Goal: Task Accomplishment & Management: Complete application form

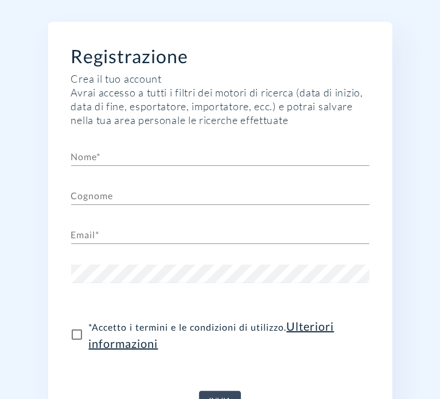
click at [99, 155] on input "text" at bounding box center [220, 156] width 298 height 18
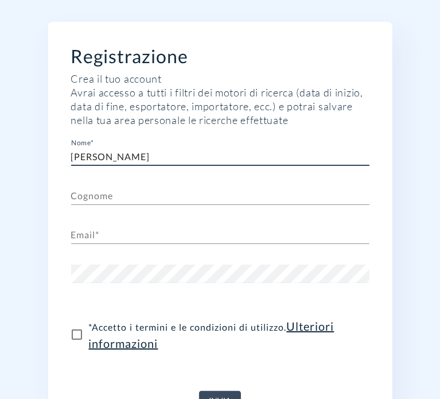
type input "[PERSON_NAME]"
click at [101, 189] on input "text" at bounding box center [220, 196] width 298 height 18
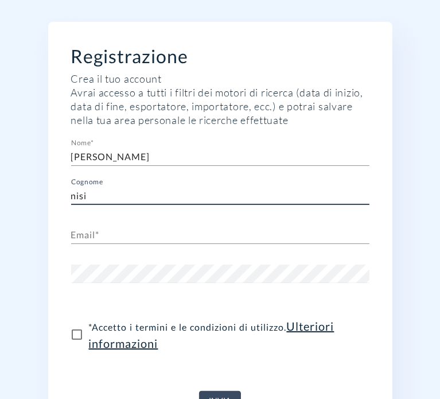
type input "nisi"
click at [91, 239] on input "text" at bounding box center [220, 235] width 298 height 18
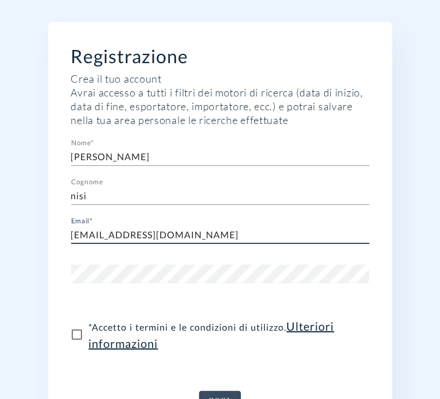
type input "[EMAIL_ADDRESS][DOMAIN_NAME]"
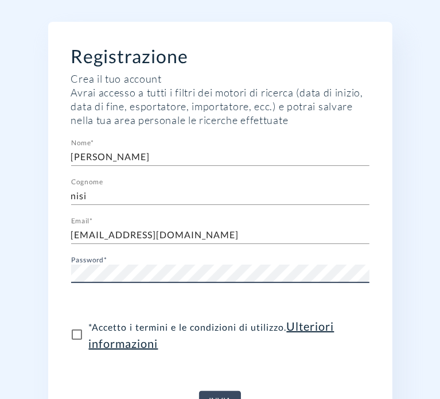
click at [199, 391] on button "Invia" at bounding box center [220, 400] width 42 height 19
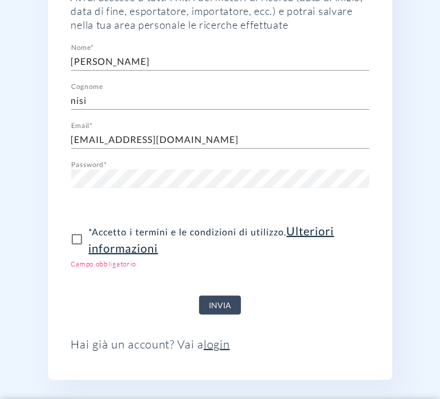
scroll to position [115, 0]
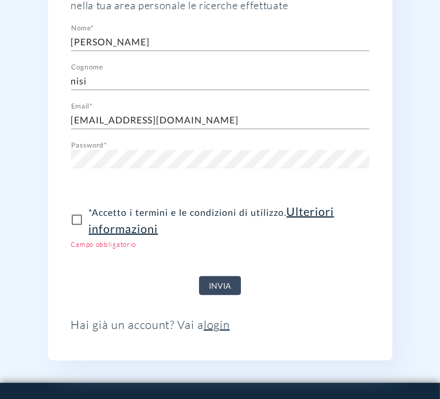
click at [81, 224] on input "* Accetto i termini e le condizioni di utilizzo . Ulteriori informazioni" at bounding box center [77, 220] width 24 height 24
checkbox input "true"
click at [213, 283] on span "Invia" at bounding box center [220, 286] width 22 height 14
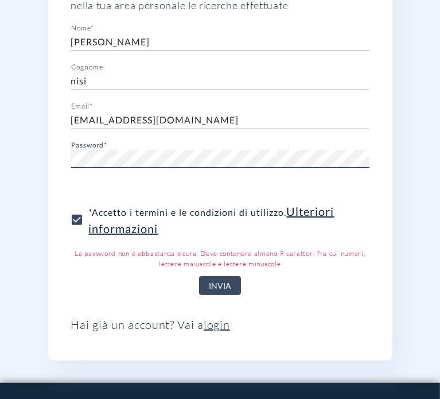
drag, startPoint x: 215, startPoint y: 269, endPoint x: 213, endPoint y: 276, distance: 7.5
click at [215, 269] on div "Invia" at bounding box center [220, 281] width 298 height 28
click at [216, 279] on span "Invia" at bounding box center [220, 286] width 22 height 14
click at [225, 285] on span "Invia" at bounding box center [220, 286] width 22 height 14
click at [0, 160] on html "Registrazione Crea il tuo account Avrai accesso a tutti i filtri dei motori di …" at bounding box center [220, 289] width 440 height 809
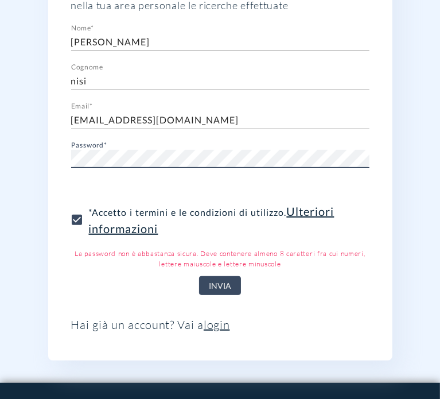
click at [61, 158] on div "Registrazione Crea il tuo account Avrai accesso a tutti i filtri dei motori di …" at bounding box center [220, 133] width 344 height 453
click at [199, 276] on button "Invia" at bounding box center [220, 285] width 42 height 19
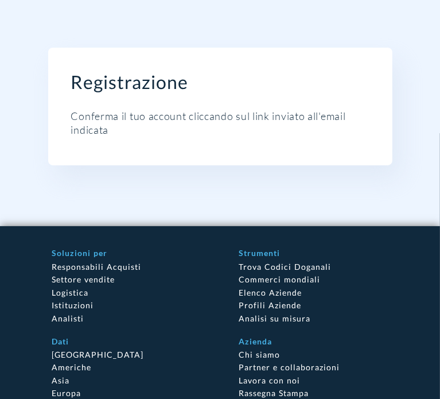
scroll to position [0, 0]
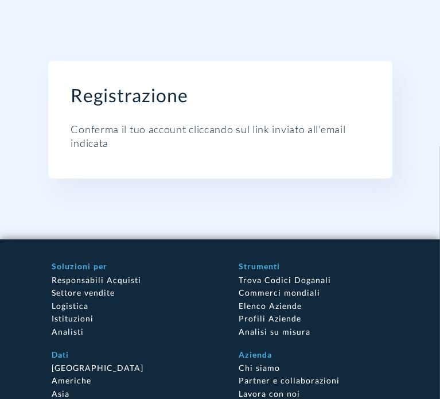
click at [397, 38] on div "Registrazione Conferma il tuo account cliccando sul link inviato all'email indi…" at bounding box center [220, 119] width 440 height 239
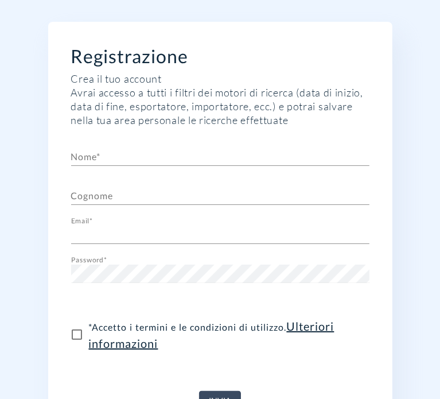
type input "[EMAIL_ADDRESS][DOMAIN_NAME]"
click at [114, 160] on input "text" at bounding box center [220, 156] width 298 height 18
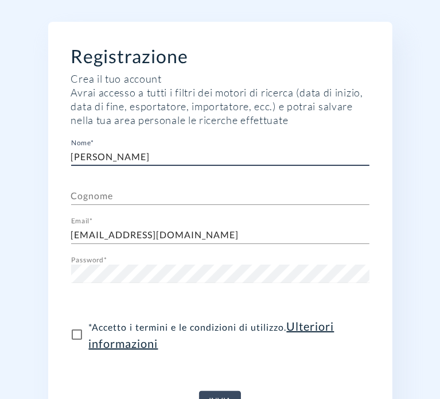
type input "[PERSON_NAME]"
click at [106, 192] on input "text" at bounding box center [220, 196] width 298 height 18
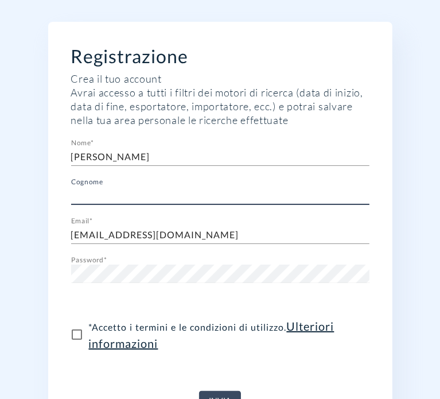
type input "nisi"
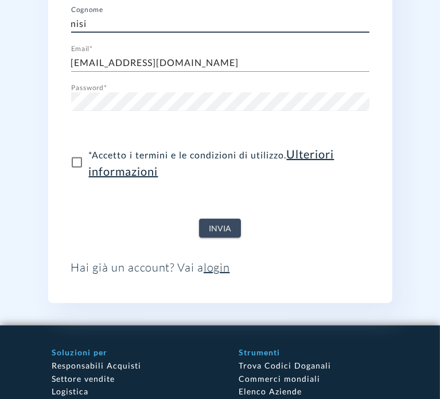
click at [212, 222] on span "Invia" at bounding box center [220, 229] width 22 height 14
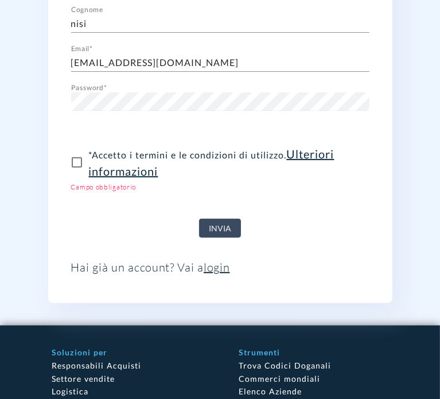
click at [81, 169] on input "* Accetto i termini e le condizioni di utilizzo . Ulteriori informazioni" at bounding box center [77, 162] width 24 height 24
checkbox input "true"
click at [227, 229] on span "Invia" at bounding box center [220, 229] width 22 height 14
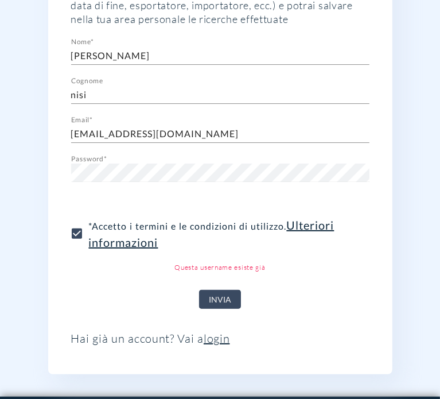
scroll to position [0, 0]
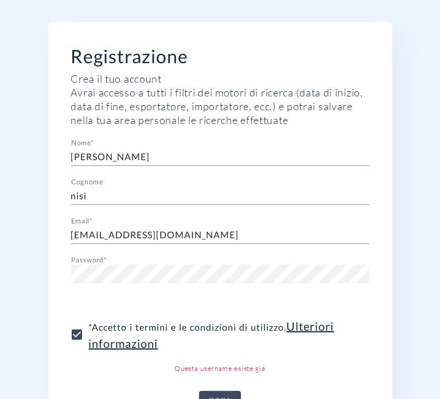
click at [111, 158] on input "[PERSON_NAME]" at bounding box center [220, 156] width 298 height 18
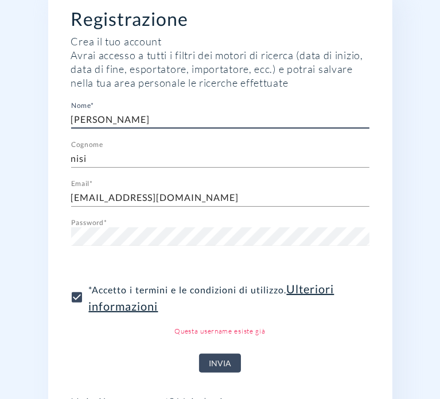
scroll to position [57, 0]
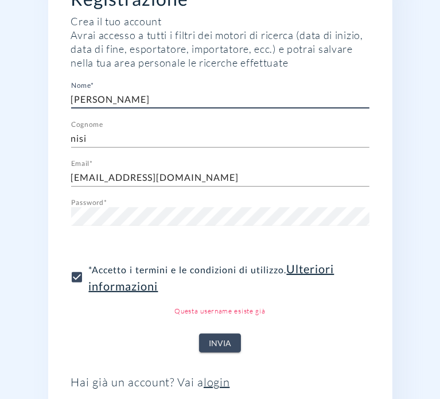
click at [227, 343] on span "Invia" at bounding box center [220, 343] width 22 height 14
click at [227, 341] on span "Invia" at bounding box center [220, 343] width 22 height 14
click at [227, 340] on span "Invia" at bounding box center [220, 343] width 22 height 14
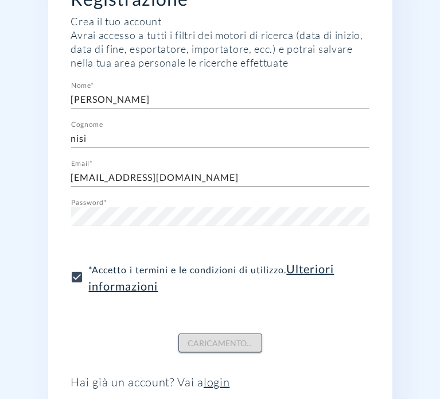
click at [227, 337] on span "Caricamento..." at bounding box center [220, 343] width 64 height 14
click at [227, 337] on div "Caricamento..." at bounding box center [220, 338] width 298 height 28
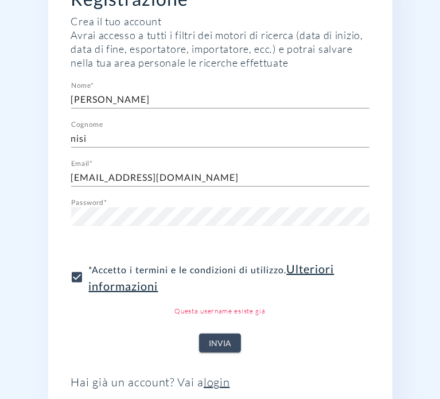
click at [227, 337] on span "Invia" at bounding box center [220, 343] width 22 height 14
click at [227, 337] on div "Invia" at bounding box center [220, 338] width 298 height 28
click at [227, 337] on span "Invia" at bounding box center [220, 343] width 22 height 14
click at [227, 337] on div "Invia" at bounding box center [220, 338] width 298 height 28
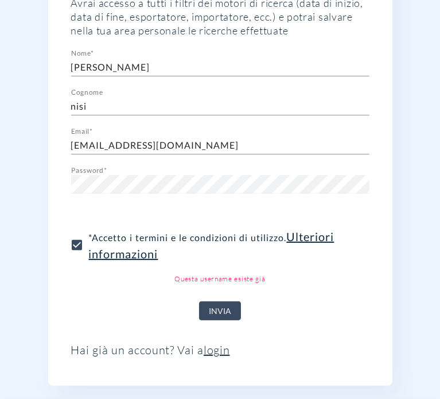
scroll to position [115, 0]
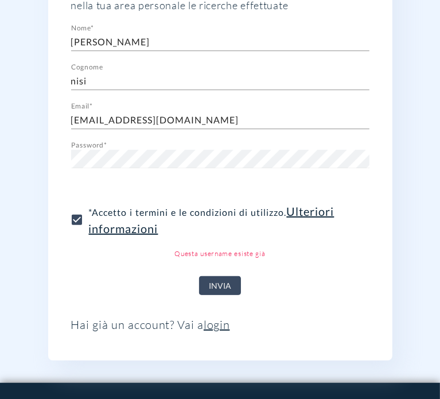
click at [222, 327] on link "login" at bounding box center [217, 324] width 26 height 14
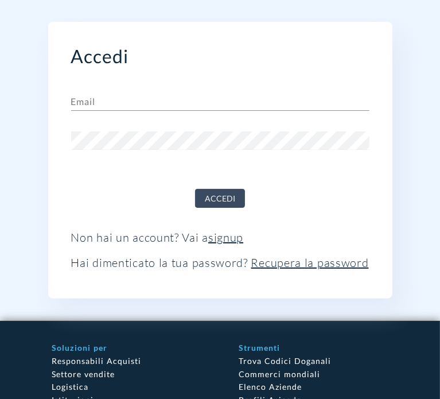
type input "[EMAIL_ADDRESS][DOMAIN_NAME]"
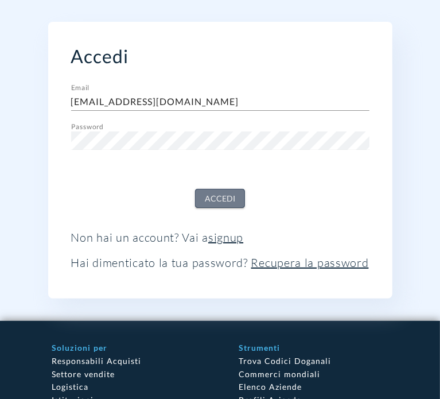
click at [219, 204] on span "Accedi" at bounding box center [220, 199] width 30 height 14
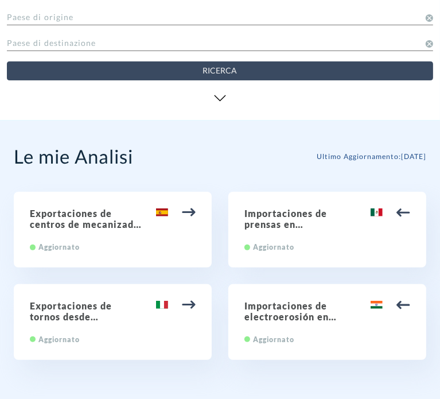
scroll to position [115, 0]
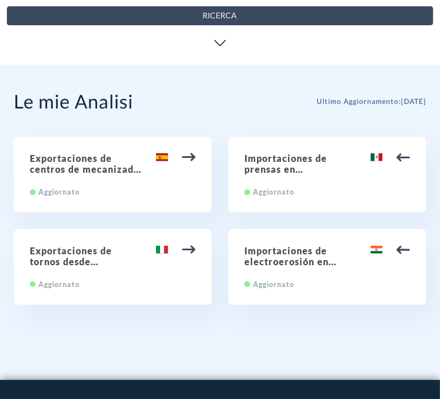
click at [190, 249] on img at bounding box center [189, 250] width 14 height 14
type input "84.58 Tornos, incluidos los centros de torneado, que trabajen por arranque de m…"
type input "[GEOGRAPHIC_DATA]"
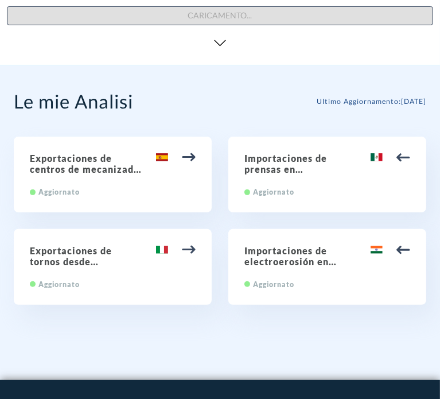
scroll to position [0, 0]
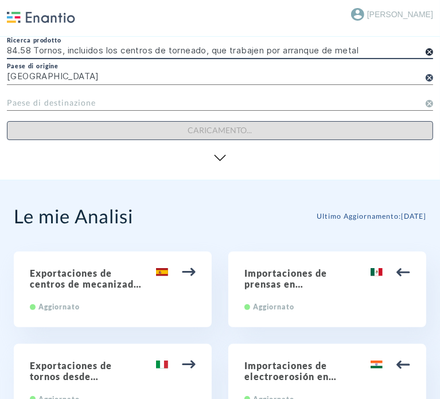
click at [428, 52] on icon at bounding box center [429, 51] width 7 height 7
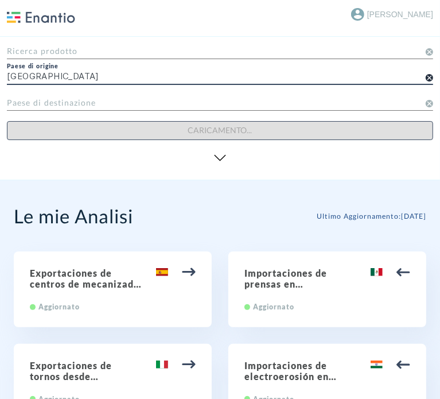
click at [429, 76] on icon at bounding box center [429, 77] width 7 height 7
click at [177, 79] on input "text" at bounding box center [220, 76] width 426 height 20
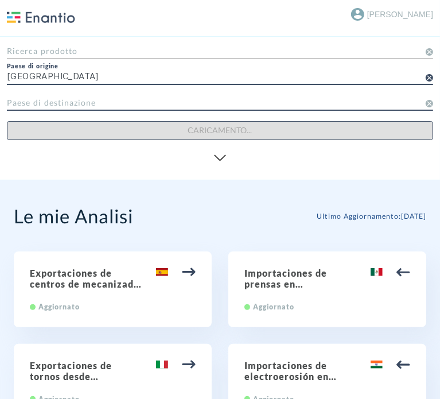
type input "[GEOGRAPHIC_DATA]"
click at [154, 104] on input "text" at bounding box center [220, 102] width 426 height 20
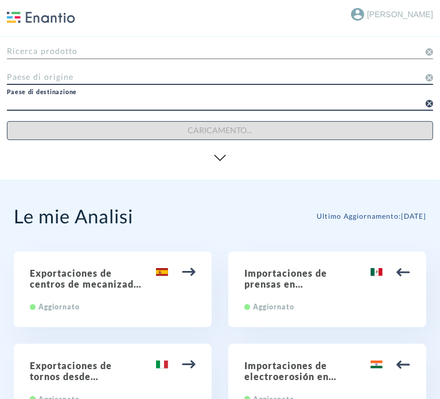
click at [46, 73] on input "text" at bounding box center [220, 76] width 426 height 20
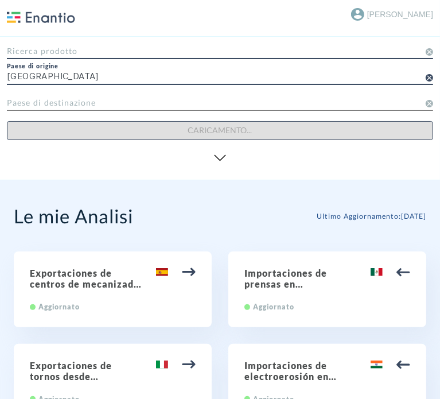
type input "[GEOGRAPHIC_DATA]"
click at [130, 54] on input "text" at bounding box center [220, 50] width 426 height 20
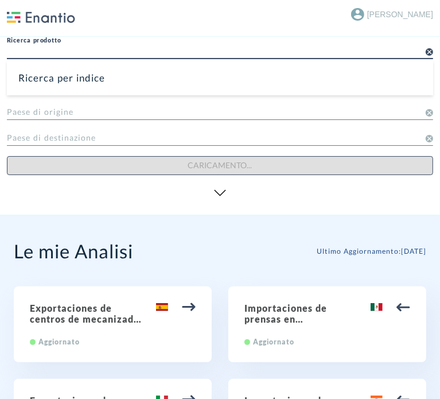
click at [135, 73] on div "Ricerca per indice" at bounding box center [220, 77] width 426 height 35
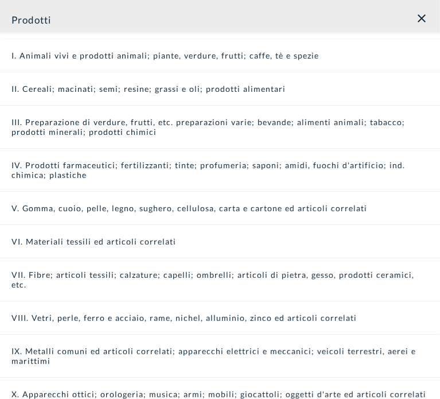
click at [123, 137] on div "III. Preparazione di verdure, frutti, etc. preparazioni varie; bevande; aliment…" at bounding box center [220, 127] width 440 height 43
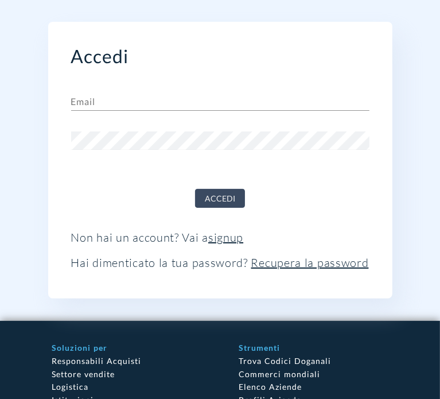
type input "[EMAIL_ADDRESS][DOMAIN_NAME]"
click at [228, 195] on span "Accedi" at bounding box center [220, 199] width 30 height 14
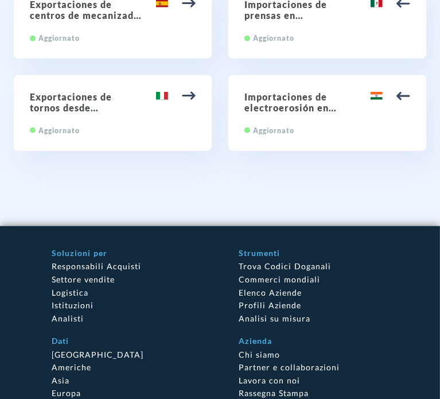
scroll to position [287, 0]
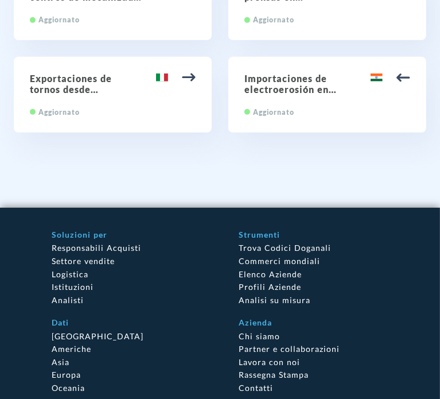
click at [190, 80] on img at bounding box center [189, 78] width 14 height 14
type input "84.58 Tornos, incluidos los centros de torneado, que trabajen por arranque de m…"
type input "[GEOGRAPHIC_DATA]"
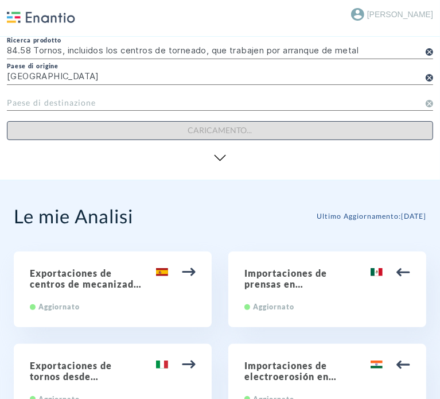
click at [133, 123] on form "Ricerca prodotto 84.58 Tornos, incluidos los centros de torneado, que trabajen …" at bounding box center [220, 101] width 426 height 134
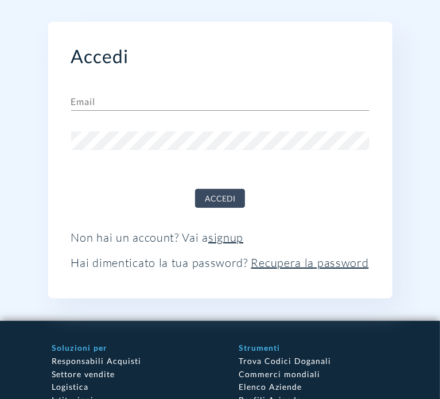
type input "[EMAIL_ADDRESS][DOMAIN_NAME]"
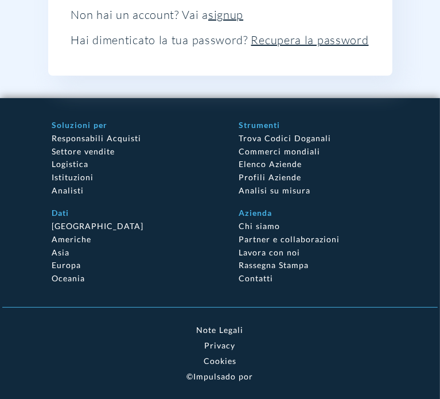
scroll to position [230, 0]
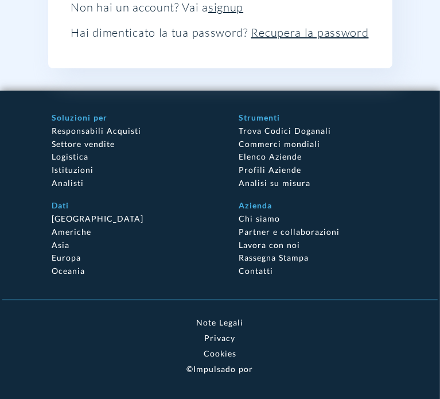
scroll to position [115, 0]
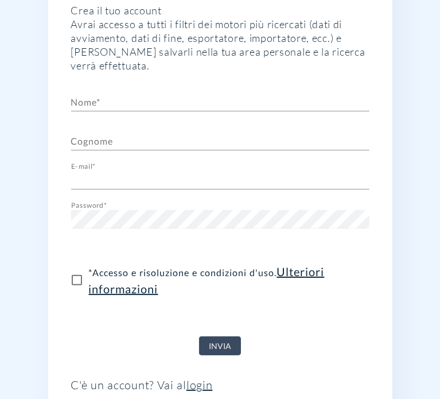
scroll to position [172, 0]
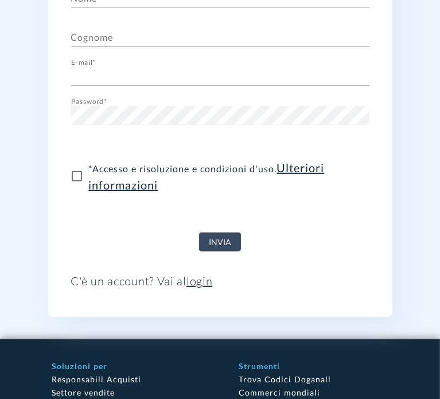
type input "[EMAIL_ADDRESS][DOMAIN_NAME]"
click at [196, 282] on font "login" at bounding box center [200, 281] width 26 height 14
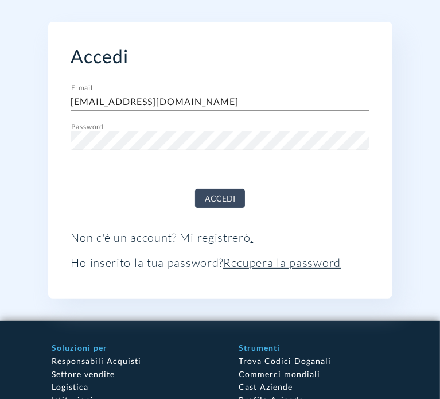
click at [209, 199] on font "Accedi" at bounding box center [220, 198] width 30 height 10
